Goal: Task Accomplishment & Management: Manage account settings

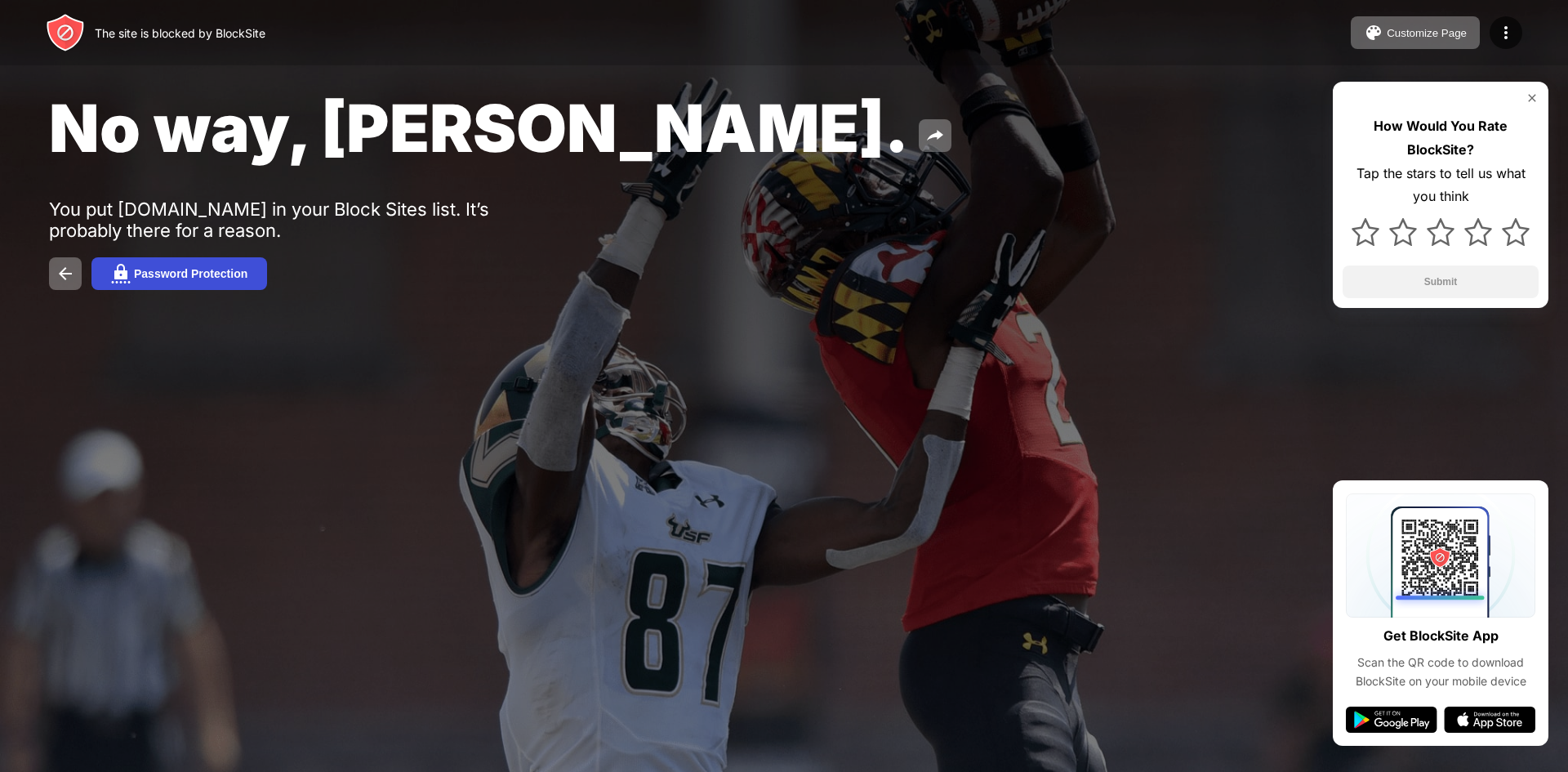
click at [167, 269] on div "Password Protection" at bounding box center [191, 273] width 114 height 13
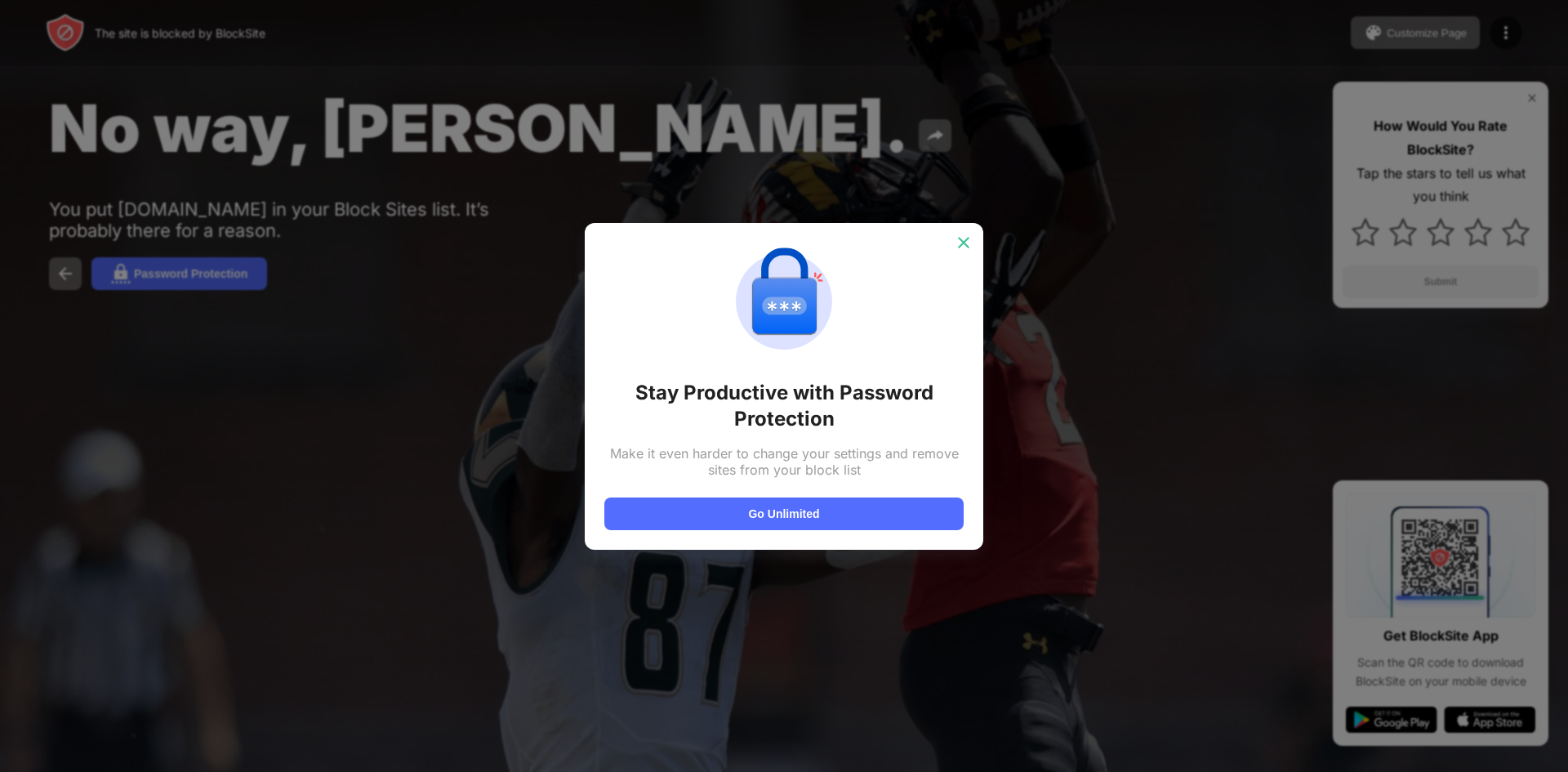
click at [954, 237] on div at bounding box center [963, 242] width 26 height 26
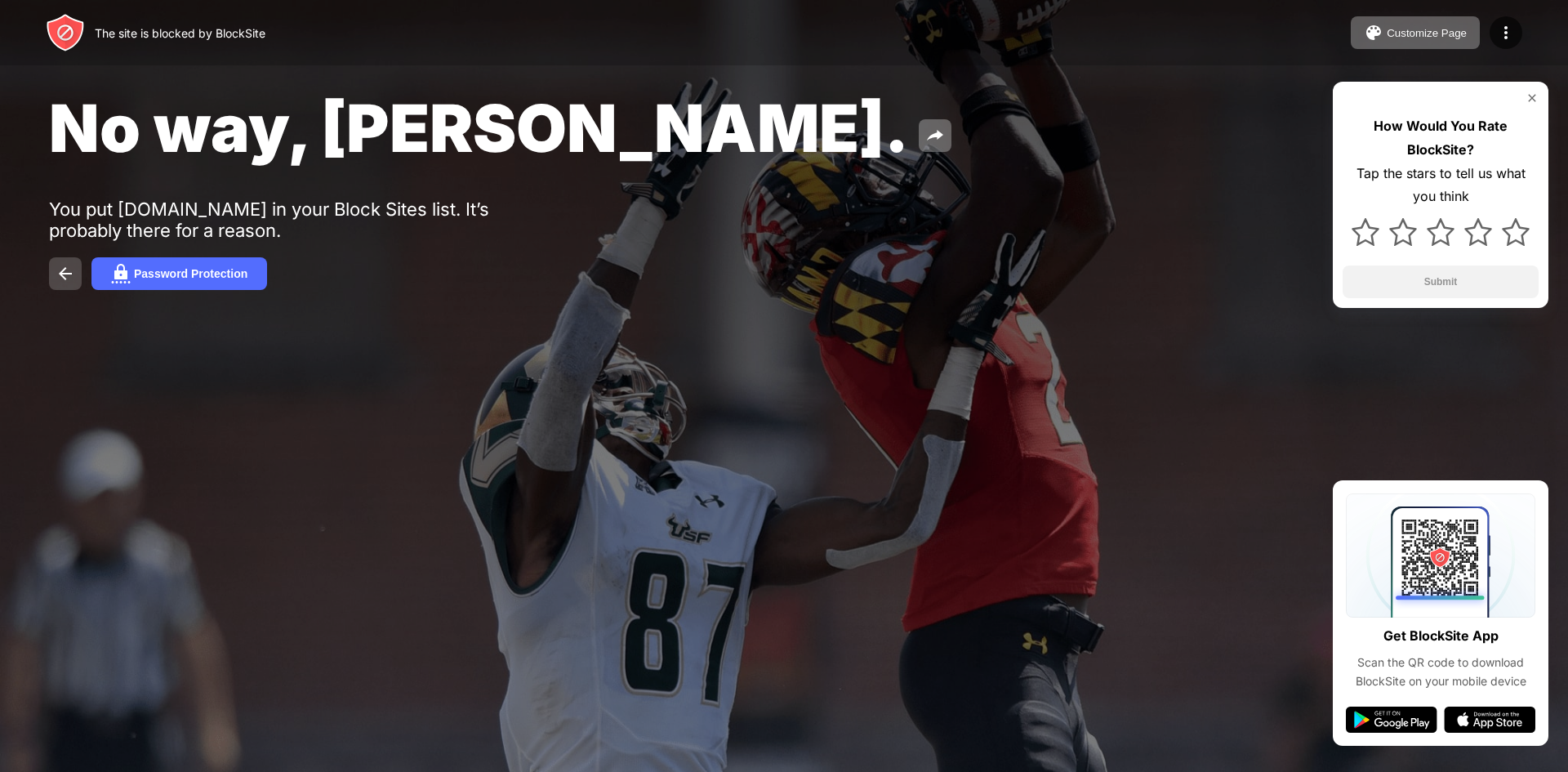
click at [54, 279] on button at bounding box center [65, 274] width 33 height 33
click at [58, 274] on img at bounding box center [65, 273] width 19 height 19
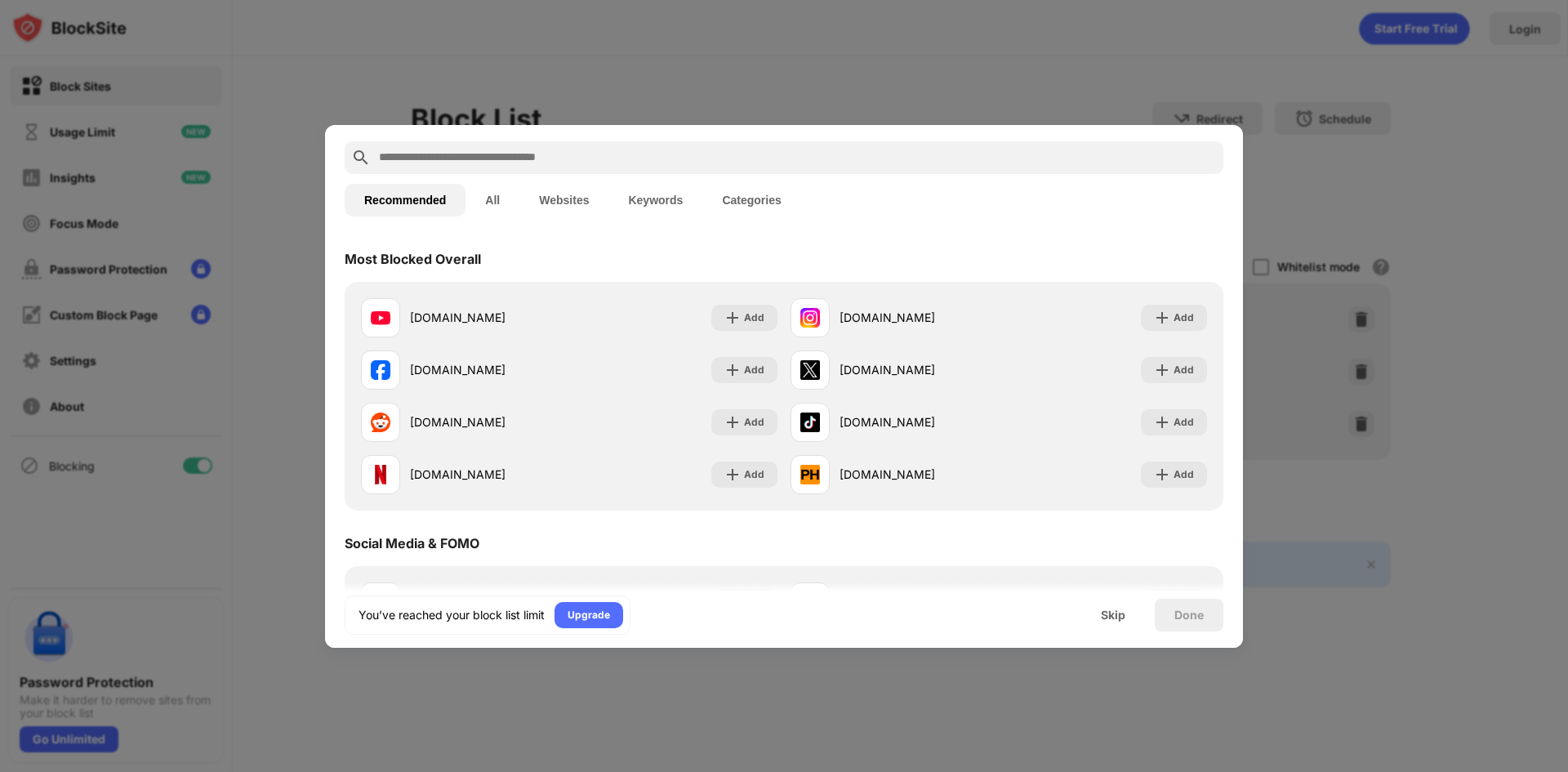
scroll to position [64, 0]
click at [577, 197] on button "Websites" at bounding box center [563, 198] width 89 height 33
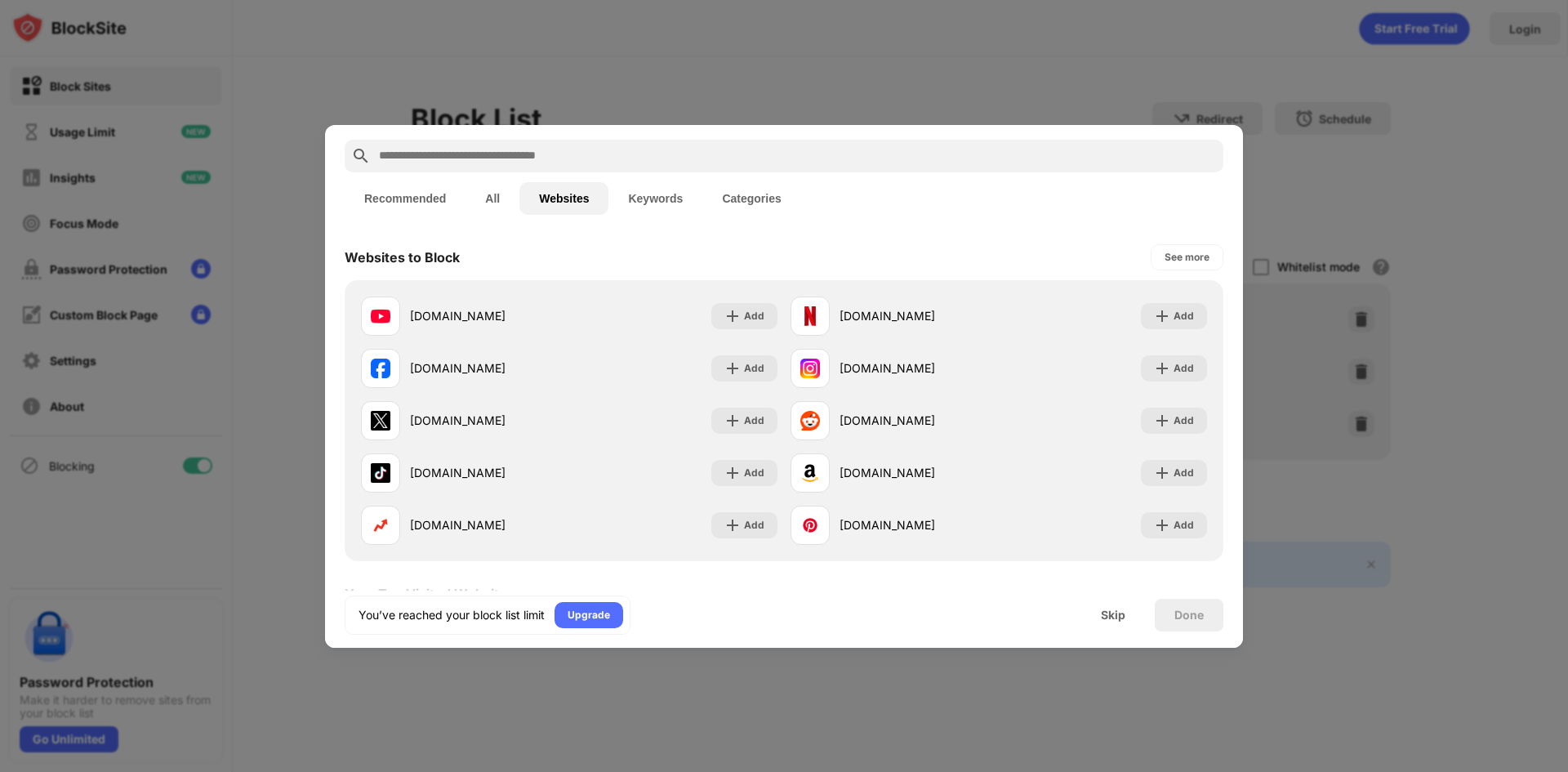
click at [511, 198] on button "All" at bounding box center [493, 198] width 54 height 33
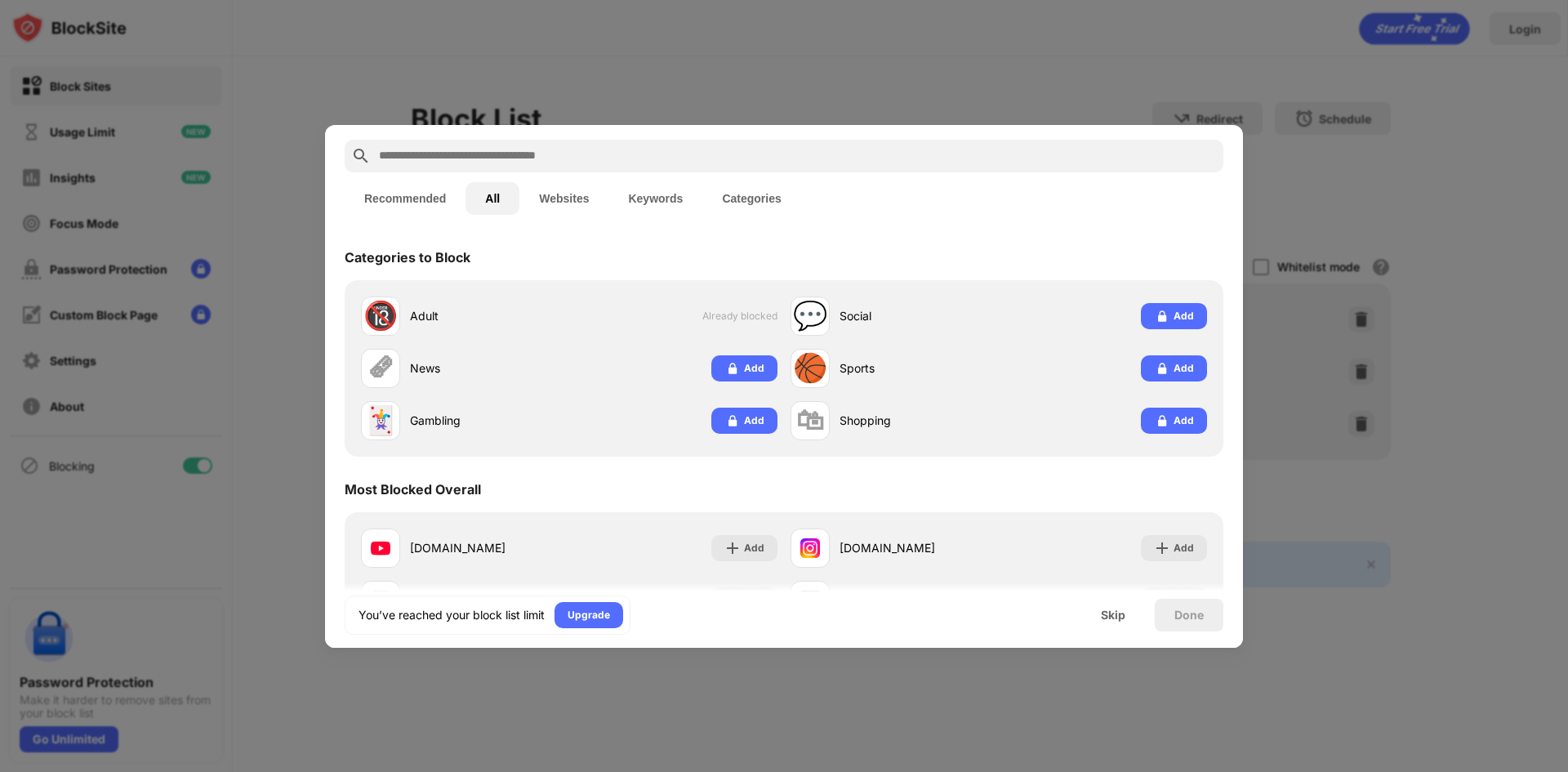
click at [565, 53] on div at bounding box center [784, 386] width 1568 height 772
click at [1123, 619] on div "Skip" at bounding box center [1113, 614] width 25 height 13
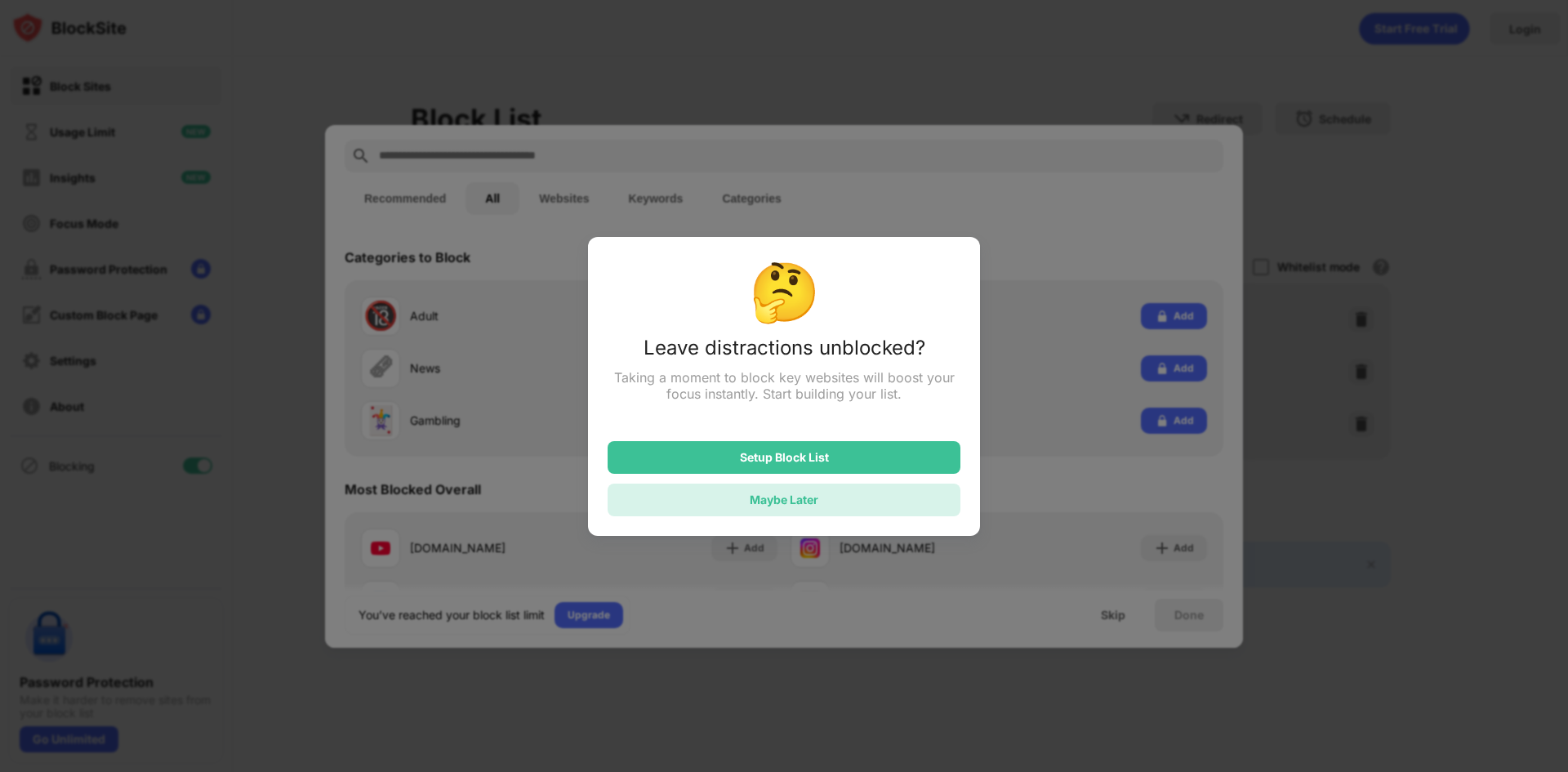
click at [860, 497] on div "Maybe Later" at bounding box center [784, 500] width 352 height 33
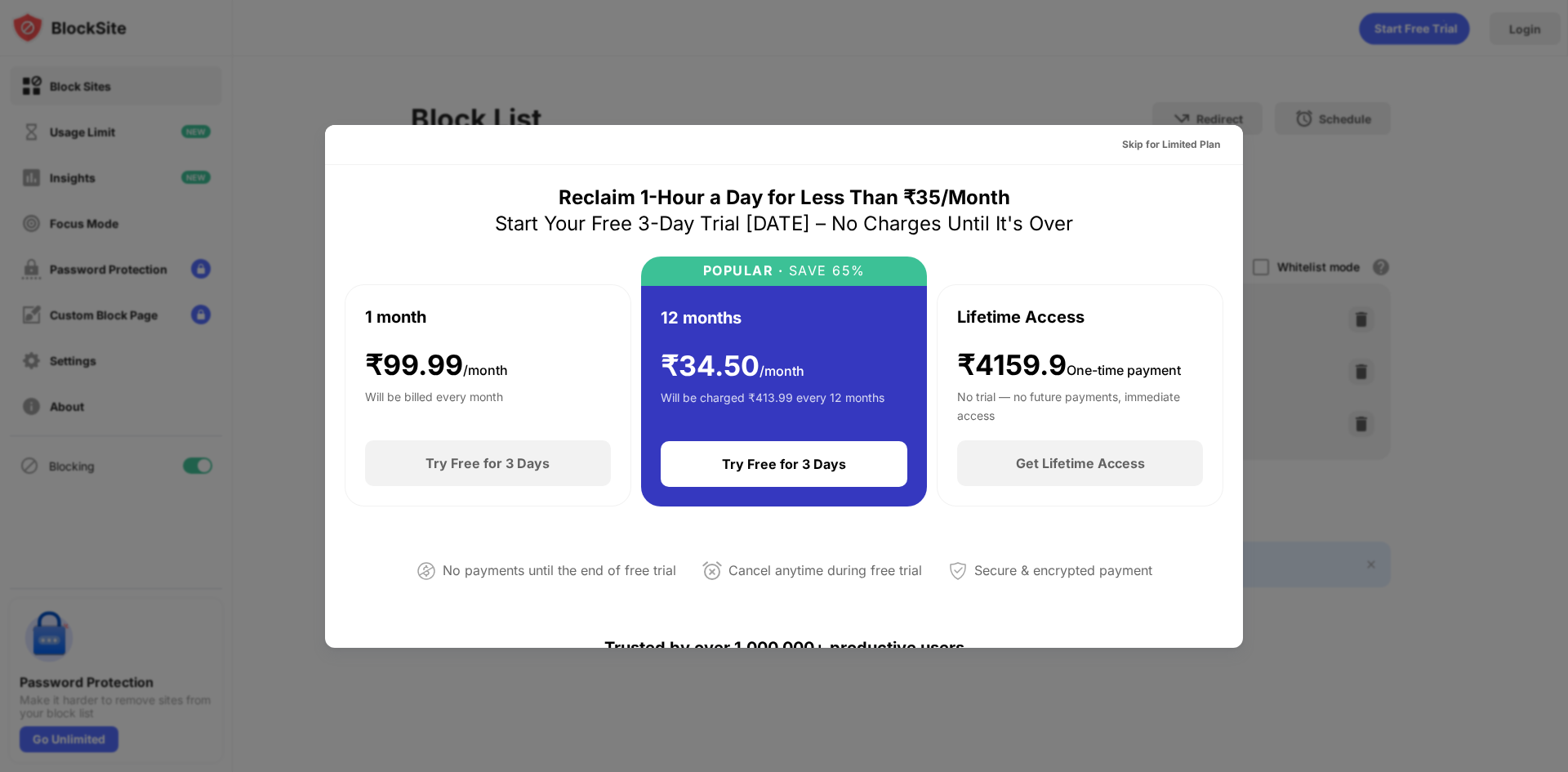
click at [1390, 436] on div at bounding box center [784, 386] width 1568 height 772
click at [1132, 139] on div "Skip for Limited Plan" at bounding box center [1172, 144] width 98 height 16
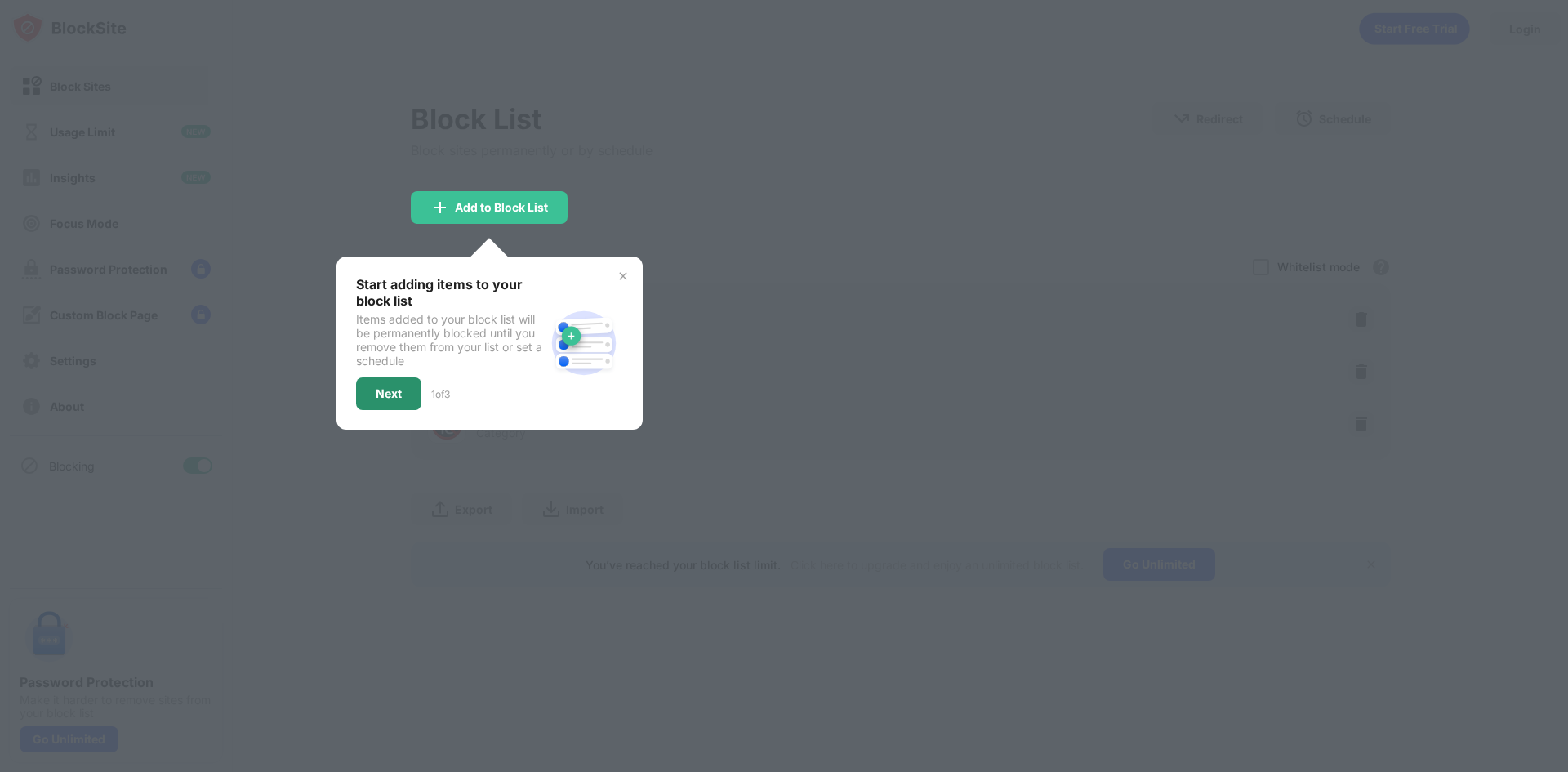
click at [371, 404] on div "Next" at bounding box center [388, 393] width 65 height 33
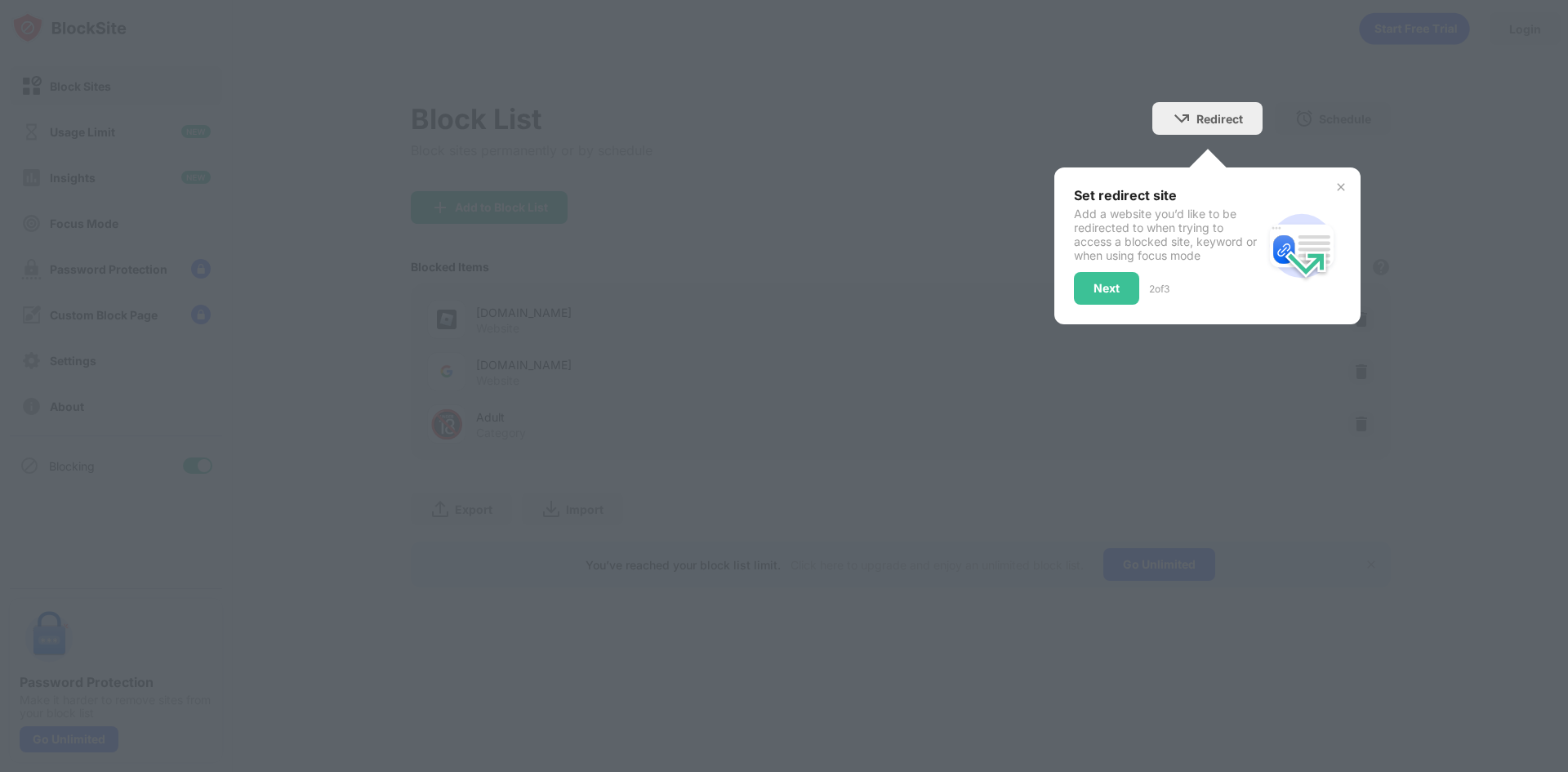
click at [371, 404] on div at bounding box center [784, 386] width 1568 height 772
click at [1102, 299] on div "Next" at bounding box center [1106, 288] width 65 height 33
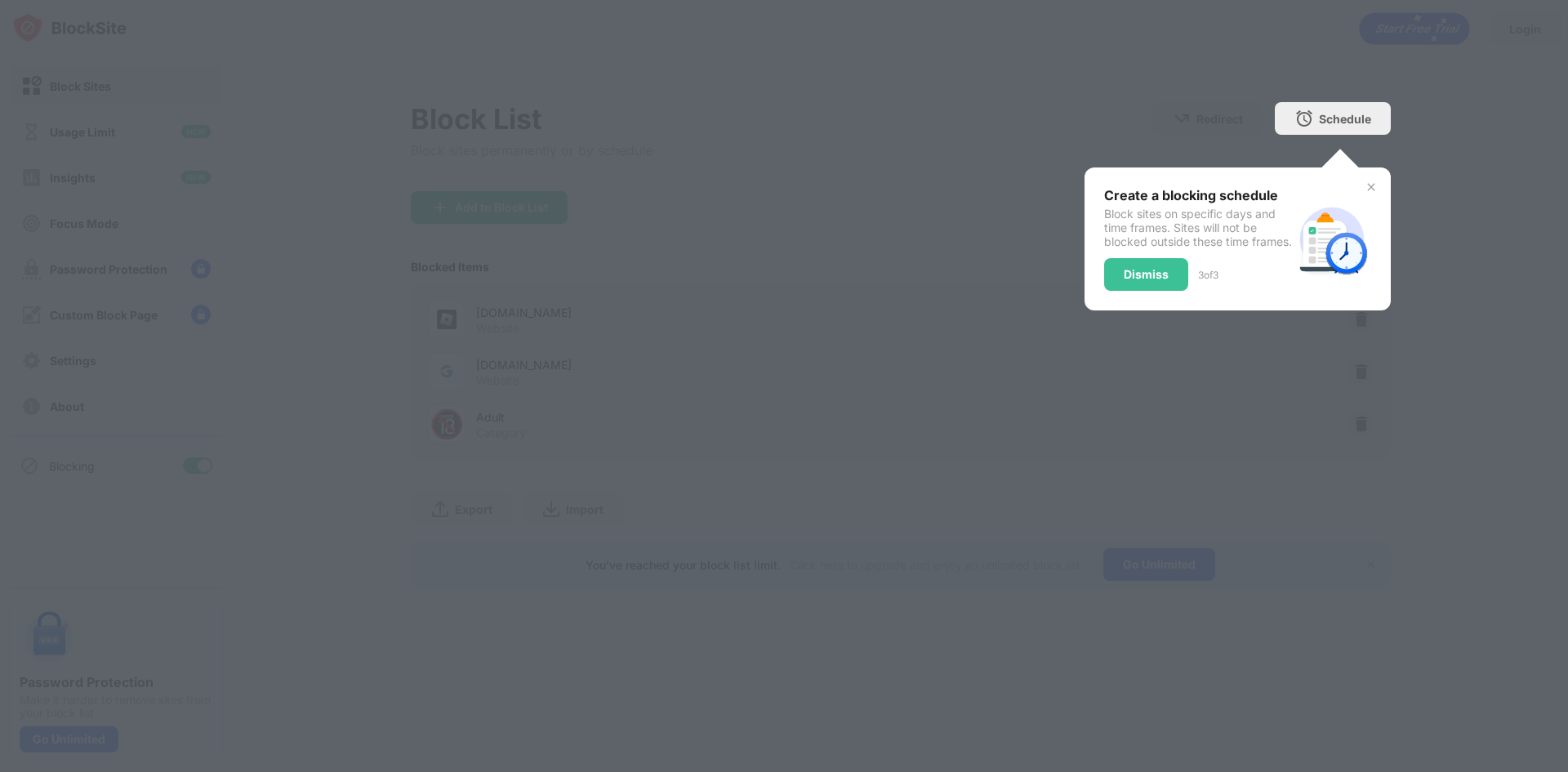
click at [1102, 299] on div "Create a blocking schedule Block sites on specific days and time frames. Sites …" at bounding box center [1238, 239] width 307 height 143
click at [1154, 281] on div "Dismiss" at bounding box center [1146, 274] width 45 height 13
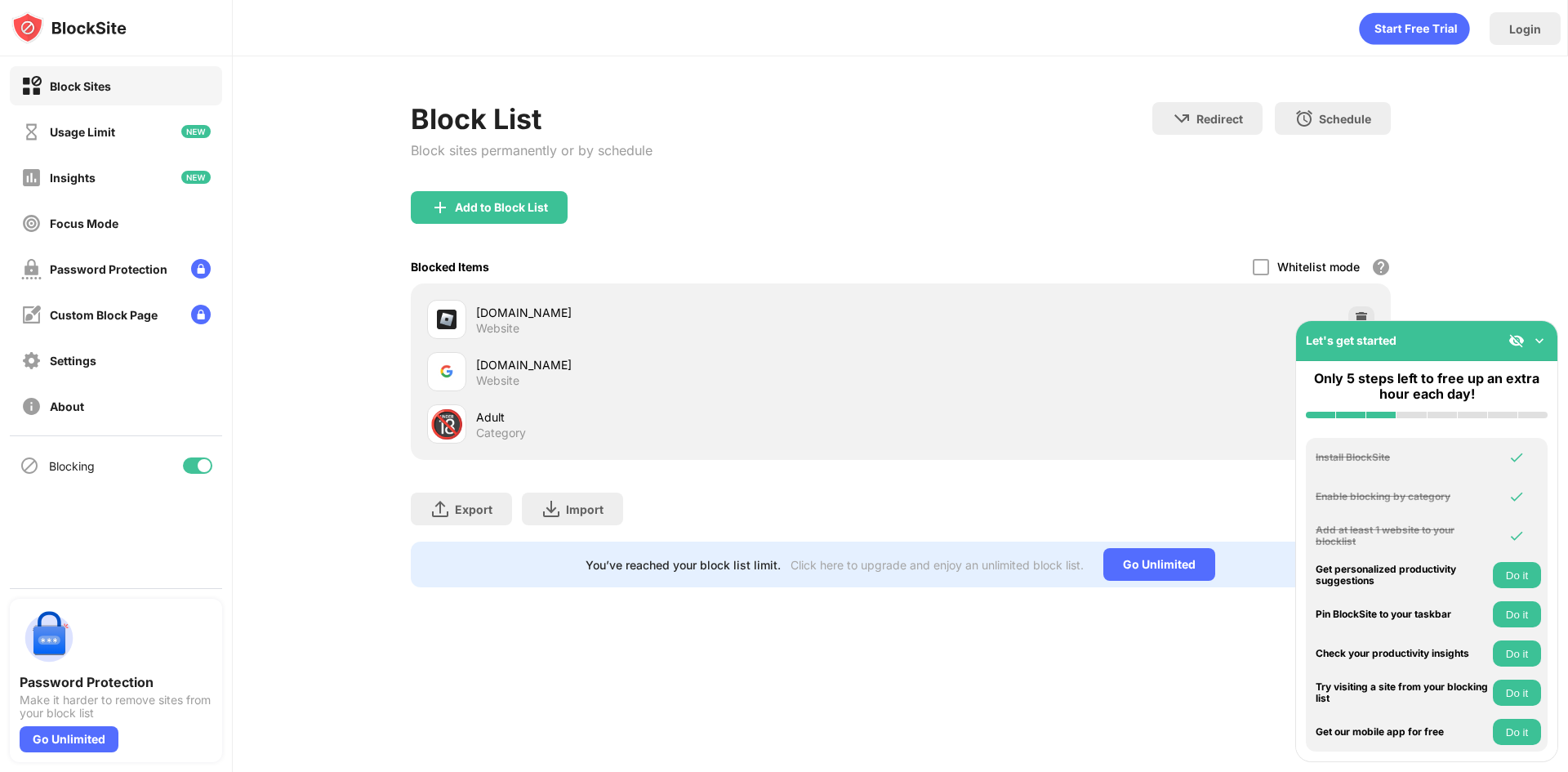
click at [1154, 285] on div "roblox.com Website google.com Website 🔞 Adult Category" at bounding box center [900, 372] width 980 height 176
drag, startPoint x: 1550, startPoint y: 340, endPoint x: 1251, endPoint y: 416, distance: 308.5
click at [1251, 416] on div "Block Sites Usage Limit Insights Focus Mode Password Protection Custom Block Pa…" at bounding box center [784, 386] width 1568 height 772
click at [1540, 345] on img at bounding box center [1539, 340] width 16 height 16
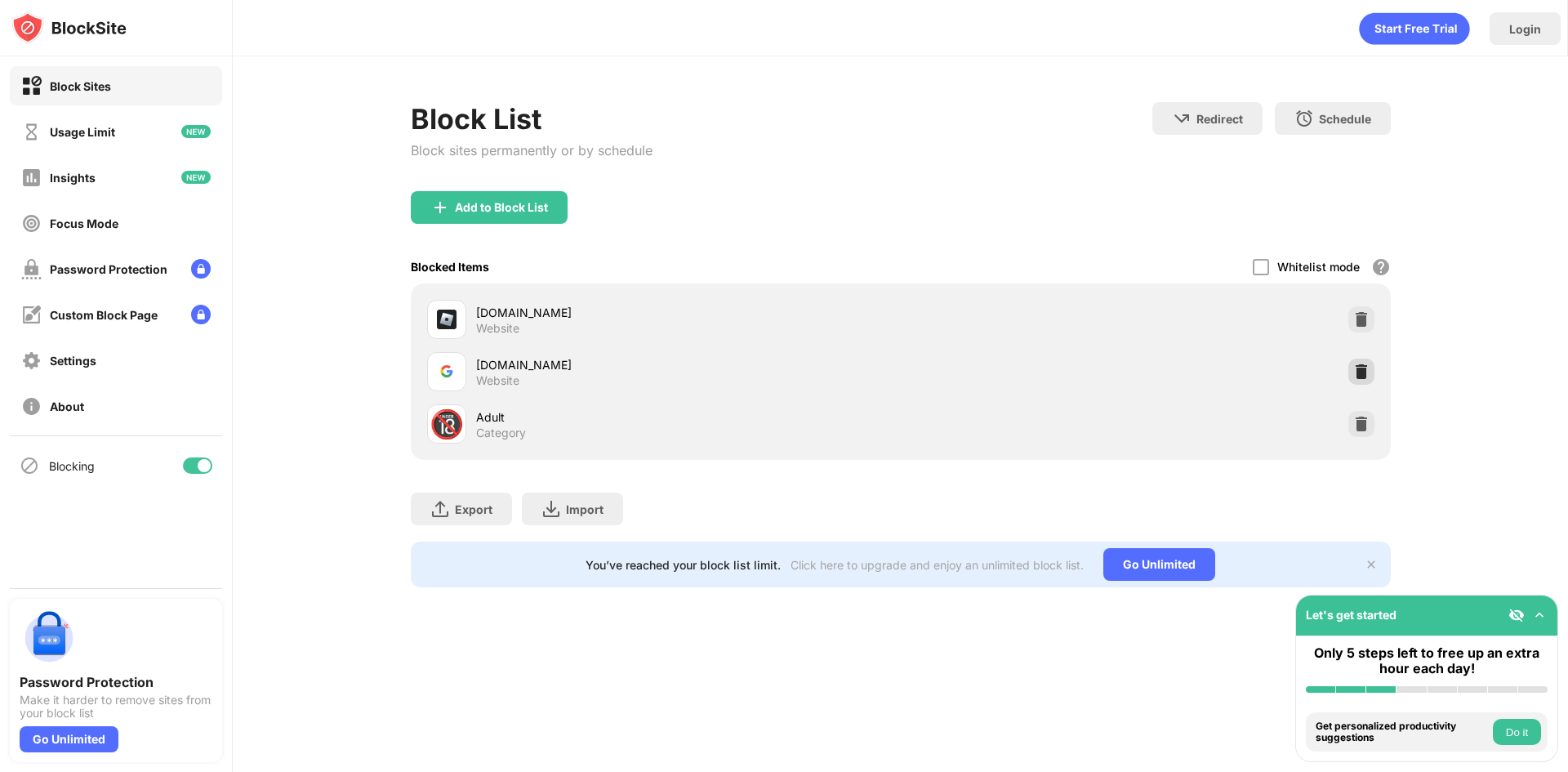
click at [1361, 380] on div at bounding box center [1361, 371] width 26 height 26
click at [1371, 433] on div at bounding box center [1361, 424] width 26 height 26
